Goal: Information Seeking & Learning: Learn about a topic

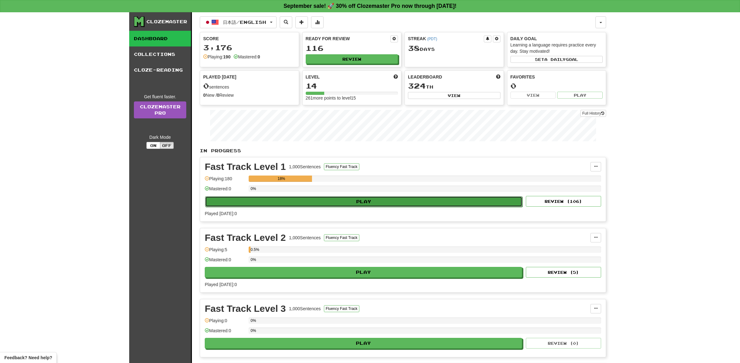
click at [380, 200] on button "Play" at bounding box center [363, 201] width 317 height 11
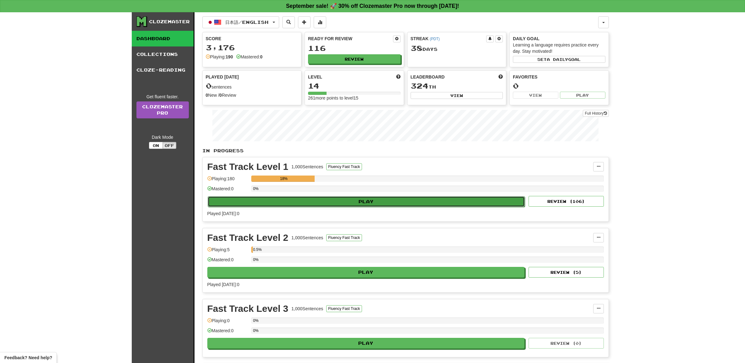
select select "**"
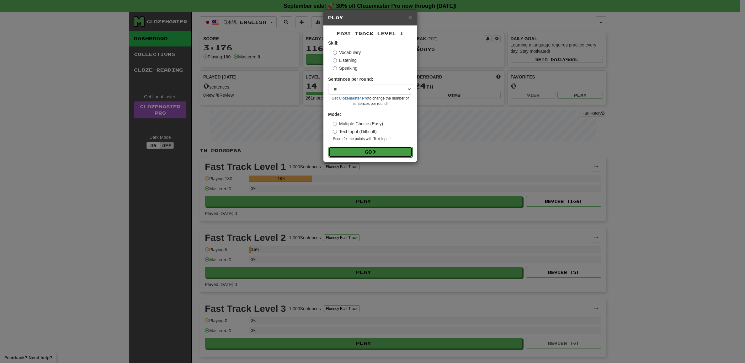
click at [375, 152] on span at bounding box center [374, 151] width 4 height 4
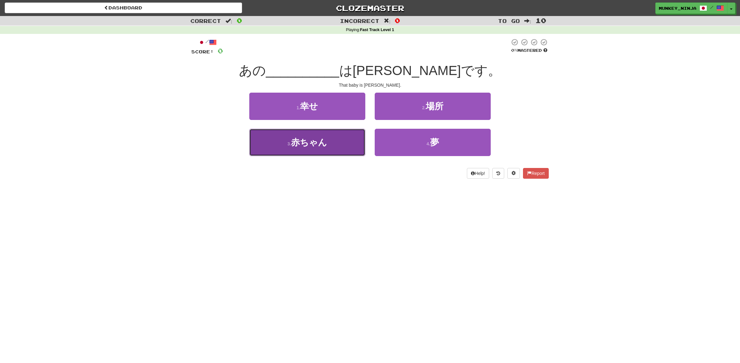
click at [314, 136] on button "3 . 赤ちゃん" at bounding box center [307, 142] width 116 height 27
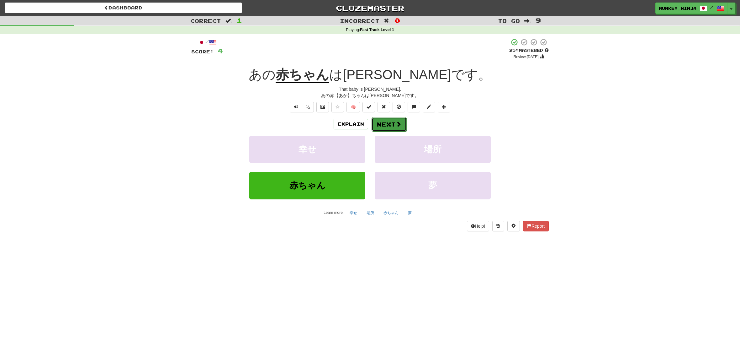
click at [393, 119] on button "Next" at bounding box center [389, 124] width 35 height 14
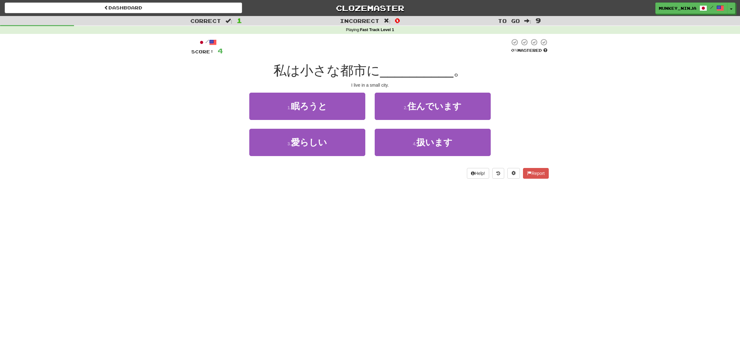
click at [532, 122] on div "1 . 眠ろうと 2 . 住んでいます" at bounding box center [370, 111] width 376 height 36
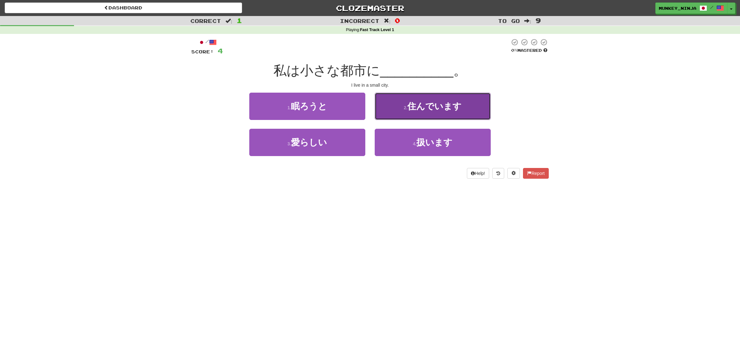
click at [434, 104] on span "住んでいます" at bounding box center [434, 106] width 54 height 10
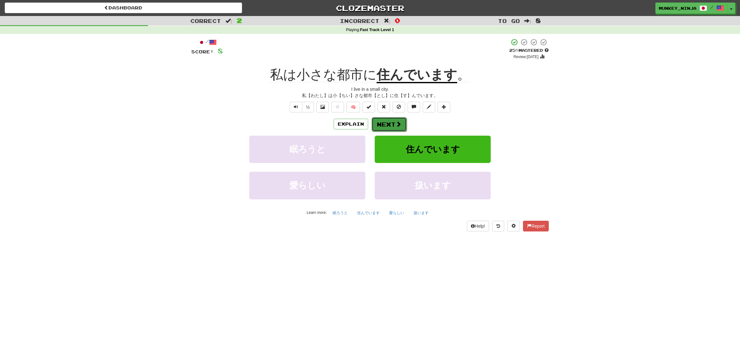
click at [394, 126] on button "Next" at bounding box center [389, 124] width 35 height 14
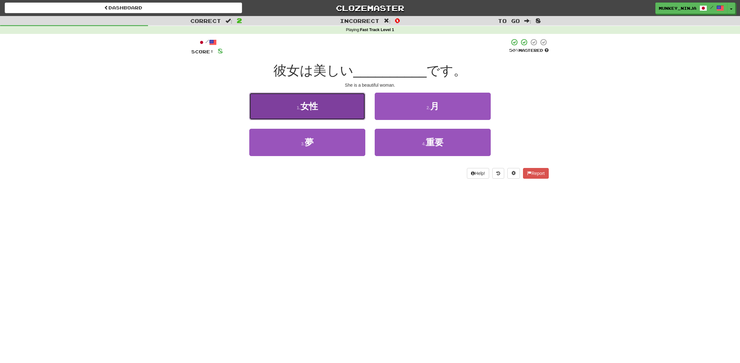
click at [318, 115] on button "1 . 女性" at bounding box center [307, 106] width 116 height 27
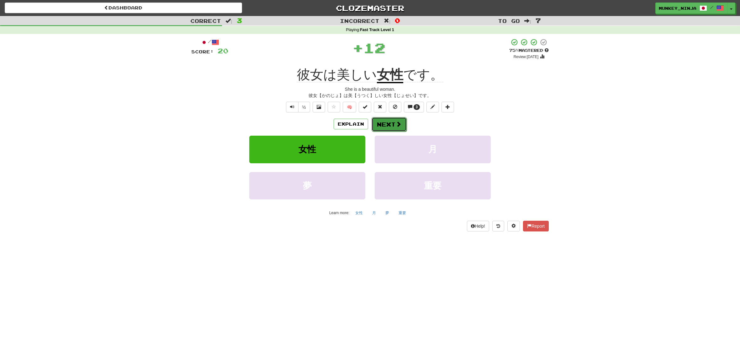
click at [390, 123] on button "Next" at bounding box center [389, 124] width 35 height 14
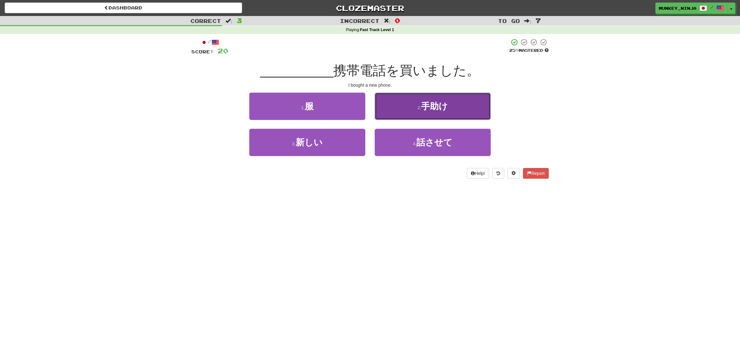
click at [439, 116] on button "2 . 手助け" at bounding box center [433, 106] width 116 height 27
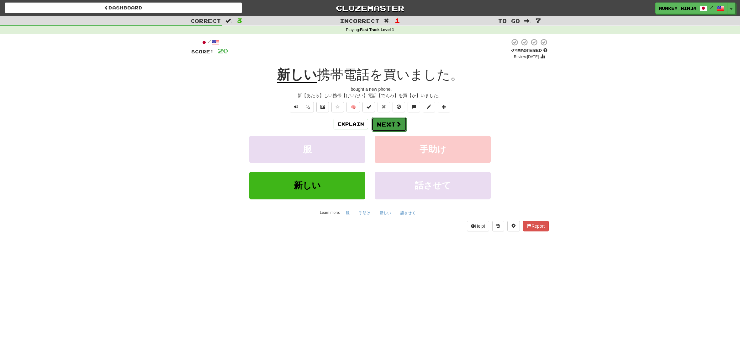
click at [391, 122] on button "Next" at bounding box center [389, 124] width 35 height 14
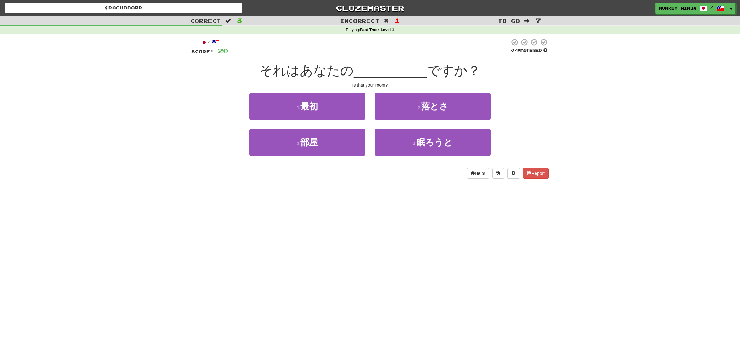
drag, startPoint x: 335, startPoint y: 163, endPoint x: 337, endPoint y: 160, distance: 3.5
click at [335, 162] on div "3 . 部屋" at bounding box center [307, 147] width 125 height 36
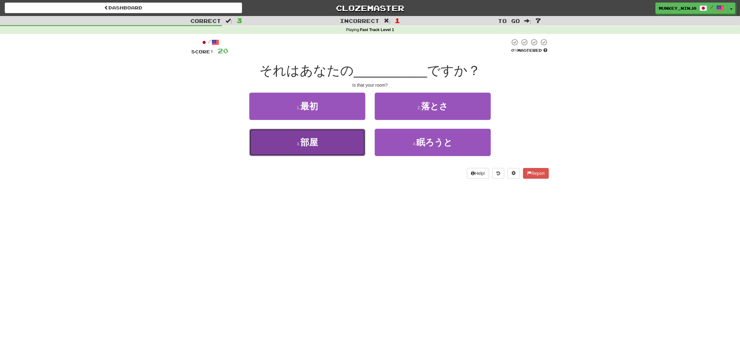
click at [333, 145] on button "3 . 部屋" at bounding box center [307, 142] width 116 height 27
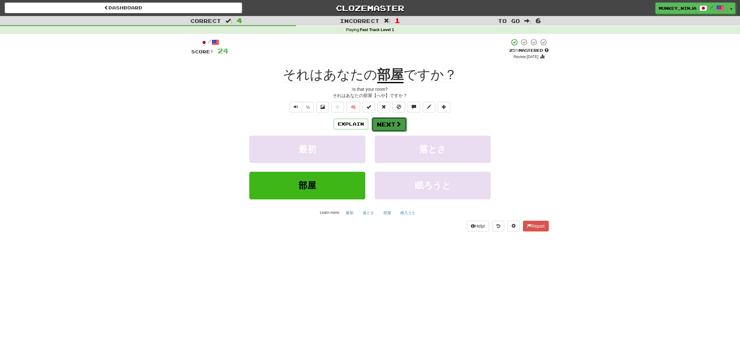
click at [397, 122] on span at bounding box center [399, 124] width 6 height 6
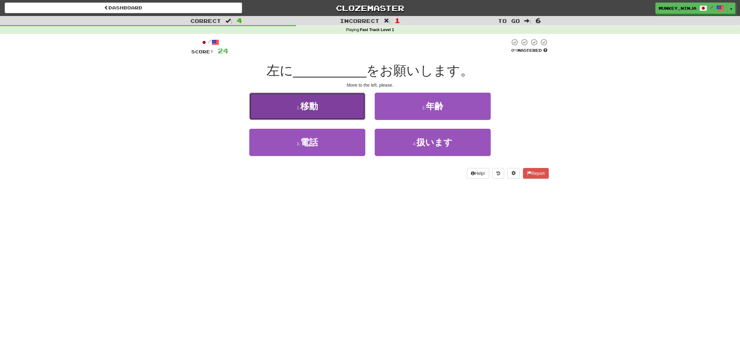
click at [313, 107] on span "移動" at bounding box center [309, 106] width 18 height 10
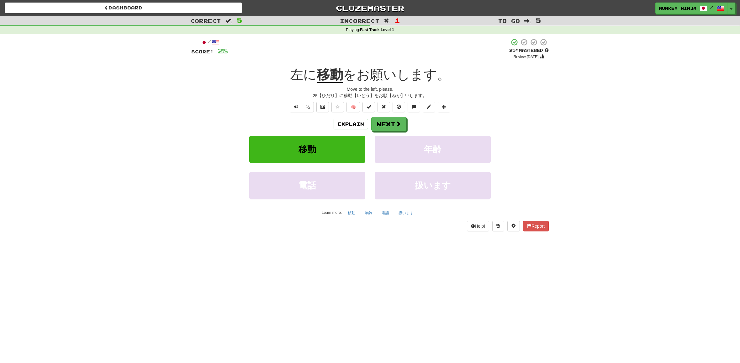
click at [400, 135] on div "Explain Next 移動 年齢 電話 扱います Learn more: 移動 年齢 電話 扱います" at bounding box center [370, 167] width 358 height 101
click at [395, 126] on button "Next" at bounding box center [389, 124] width 35 height 14
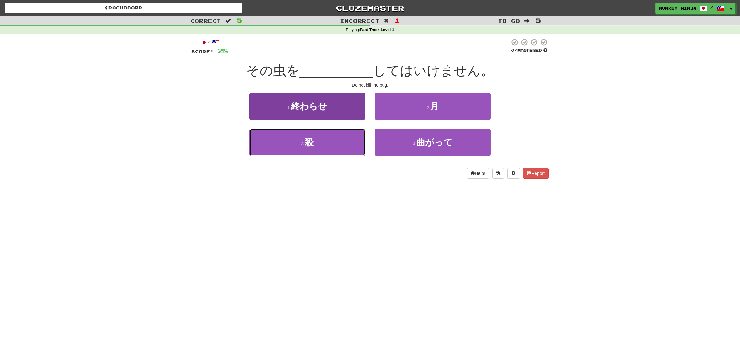
click at [338, 151] on button "3 . 殺" at bounding box center [307, 142] width 116 height 27
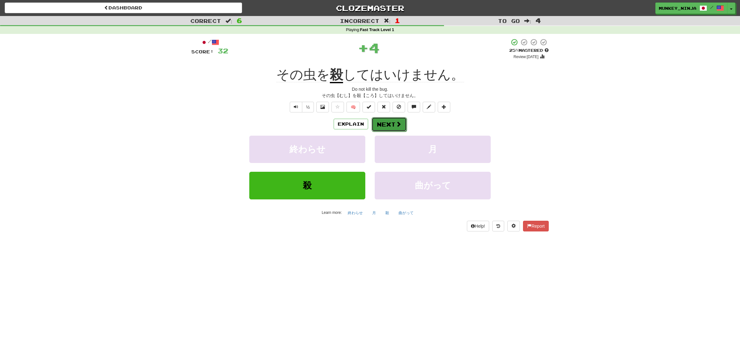
click at [394, 124] on button "Next" at bounding box center [389, 124] width 35 height 14
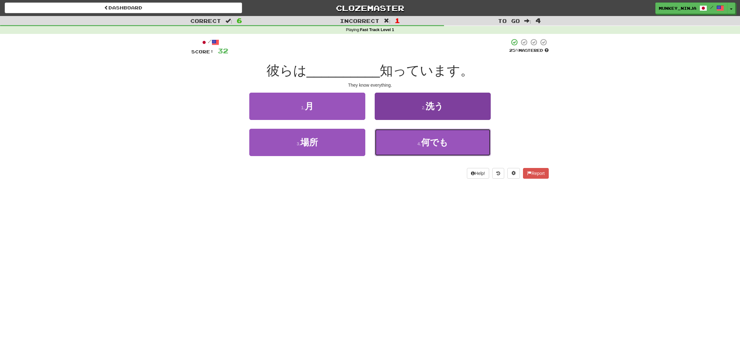
click at [437, 152] on button "4 . 何でも" at bounding box center [433, 142] width 116 height 27
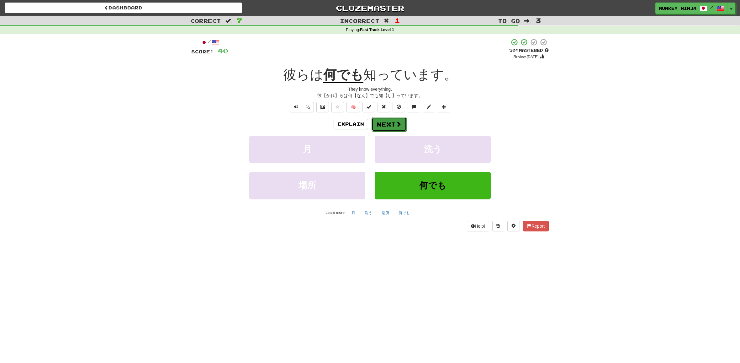
click at [387, 128] on button "Next" at bounding box center [389, 124] width 35 height 14
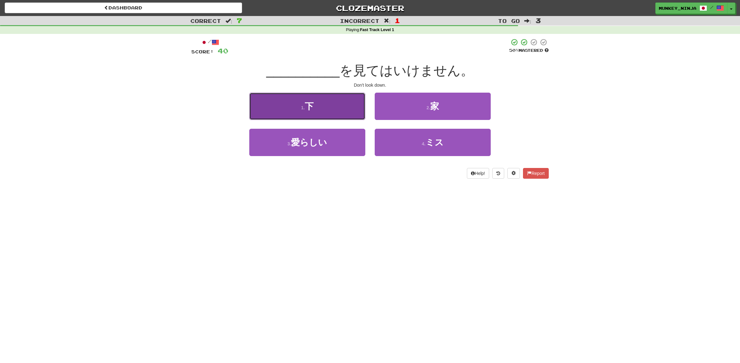
click at [338, 115] on button "1 . 下" at bounding box center [307, 106] width 116 height 27
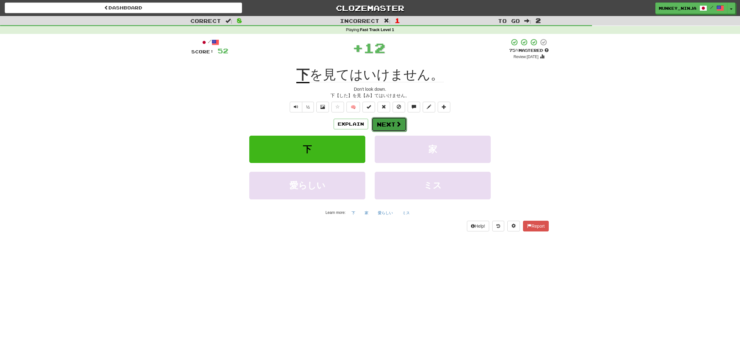
click at [392, 125] on button "Next" at bounding box center [389, 124] width 35 height 14
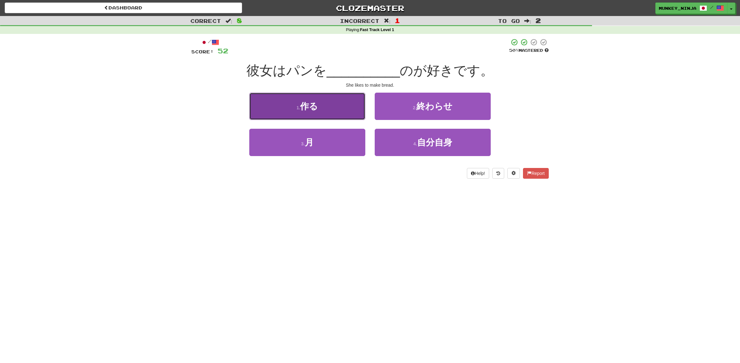
click at [330, 106] on button "1 . 作る" at bounding box center [307, 106] width 116 height 27
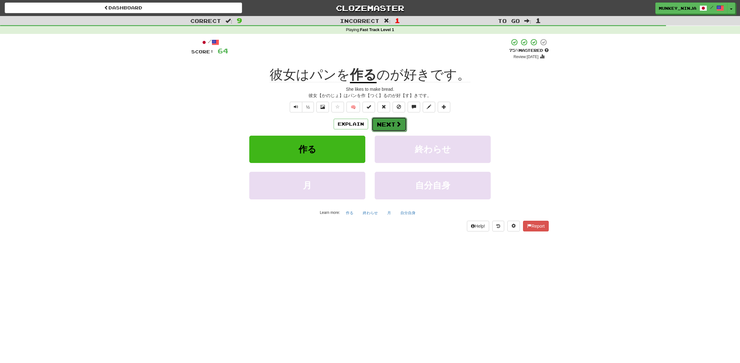
click at [391, 122] on button "Next" at bounding box center [389, 124] width 35 height 14
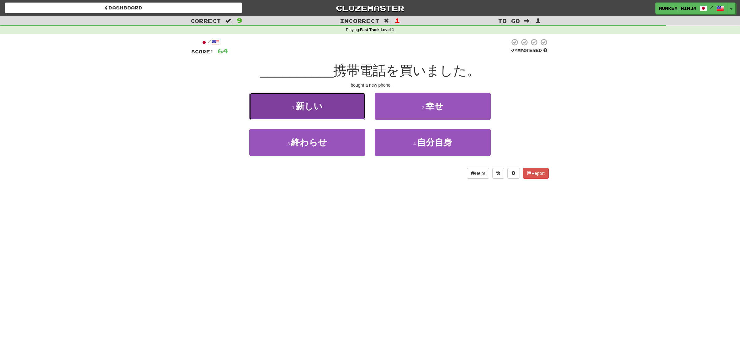
click at [343, 112] on button "1 . 新しい" at bounding box center [307, 106] width 116 height 27
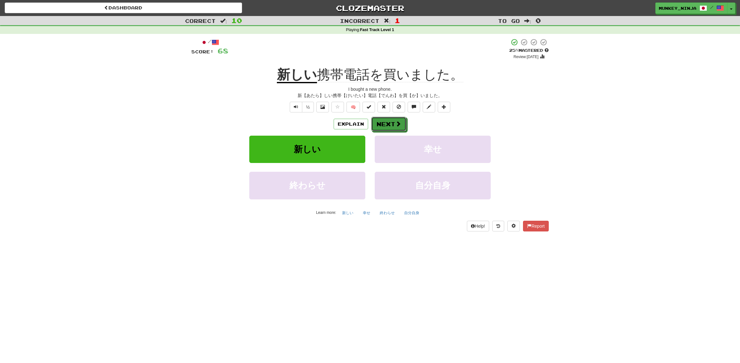
click at [391, 123] on button "Next" at bounding box center [388, 124] width 35 height 14
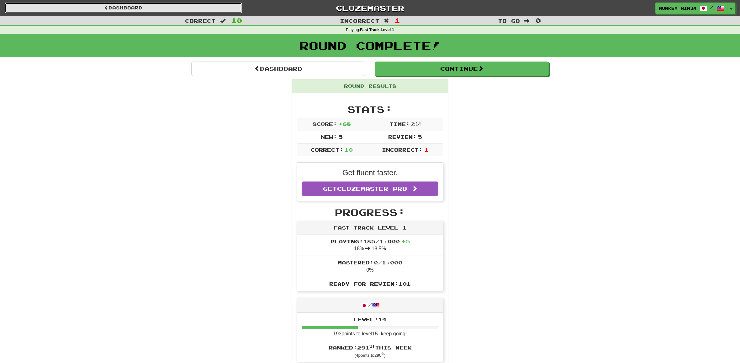
drag, startPoint x: 115, startPoint y: 9, endPoint x: 124, endPoint y: 17, distance: 12.0
click at [115, 9] on link "Dashboard" at bounding box center [123, 8] width 237 height 11
